Goal: Transaction & Acquisition: Purchase product/service

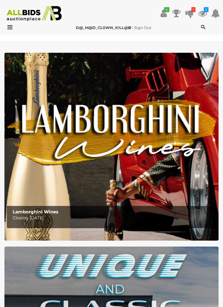
click at [187, 16] on icon at bounding box center [190, 13] width 8 height 11
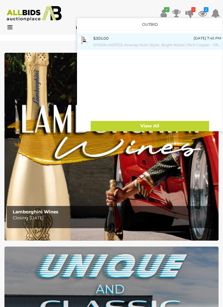
click at [170, 44] on small "DYSON (400722) Airwrap Multi-Styler, Bright Nickel / Rich Copper - ORP $949 (in…" at bounding box center [157, 45] width 128 height 7
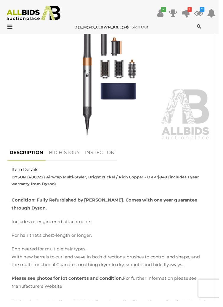
scroll to position [288, 0]
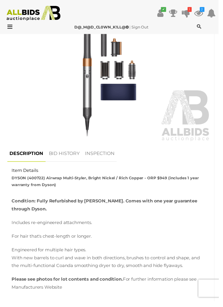
click at [63, 148] on link "BID HISTORY" at bounding box center [65, 156] width 36 height 17
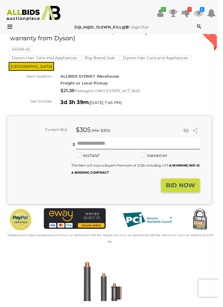
scroll to position [0, 0]
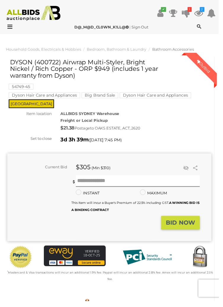
click at [154, 97] on mark "Dyson Hair Care and Appliances" at bounding box center [158, 97] width 73 height 6
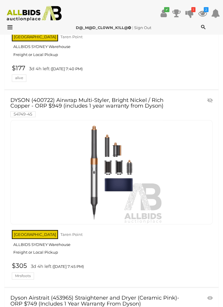
scroll to position [1377, 0]
click at [143, 100] on link "DYSON (400722) Airwrap Multi-Styler, Bright Nickel / Rich Copper - ORP $949 (in…" at bounding box center [95, 107] width 170 height 19
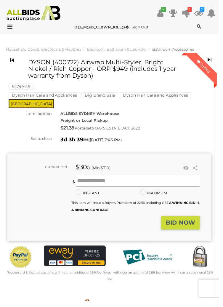
click at [129, 180] on input "text" at bounding box center [140, 185] width 127 height 12
click at [193, 18] on icon at bounding box center [190, 13] width 8 height 11
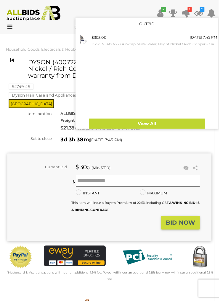
click at [164, 161] on div at bounding box center [111, 153] width 223 height 307
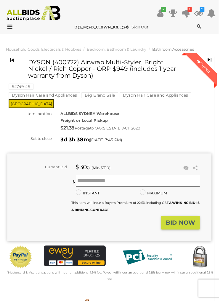
click at [181, 17] on icon at bounding box center [176, 13] width 8 height 11
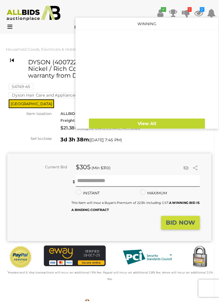
click at [191, 15] on icon at bounding box center [190, 13] width 8 height 11
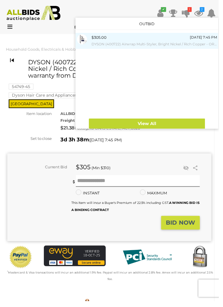
click at [162, 44] on small "DYSON (400722) Airwrap Multi-Styler, Bright Nickel / Rich Copper - ORP $949 (in…" at bounding box center [157, 45] width 128 height 7
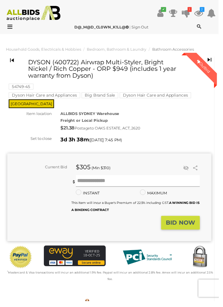
click at [121, 179] on input "text" at bounding box center [140, 185] width 127 height 12
type input "***"
click at [184, 226] on button "BID NOW" at bounding box center [183, 227] width 39 height 14
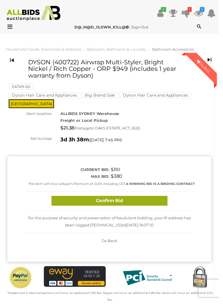
click at [154, 200] on button "Confirm Bid" at bounding box center [111, 205] width 119 height 10
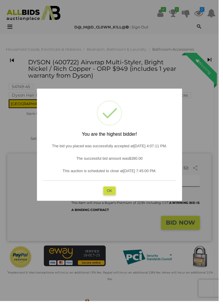
click at [117, 195] on button "OK" at bounding box center [111, 194] width 13 height 9
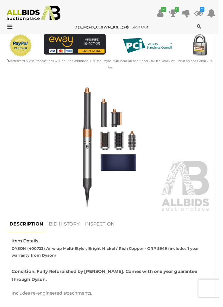
scroll to position [216, 0]
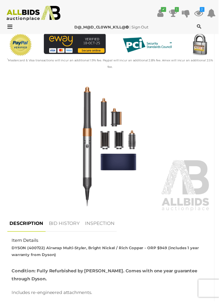
click at [61, 219] on link "BID HISTORY" at bounding box center [65, 227] width 36 height 17
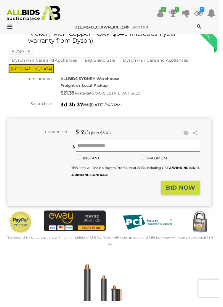
scroll to position [0, 0]
